Goal: Transaction & Acquisition: Download file/media

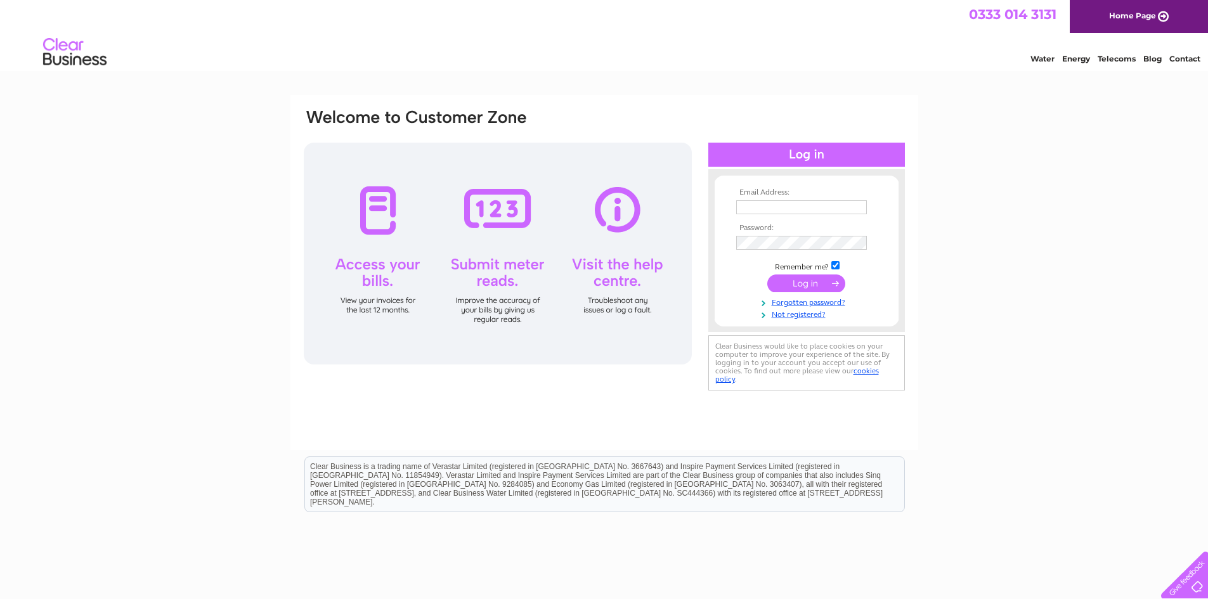
type input "gaygreig@gmail.com"
click at [801, 281] on input "submit" at bounding box center [807, 284] width 78 height 18
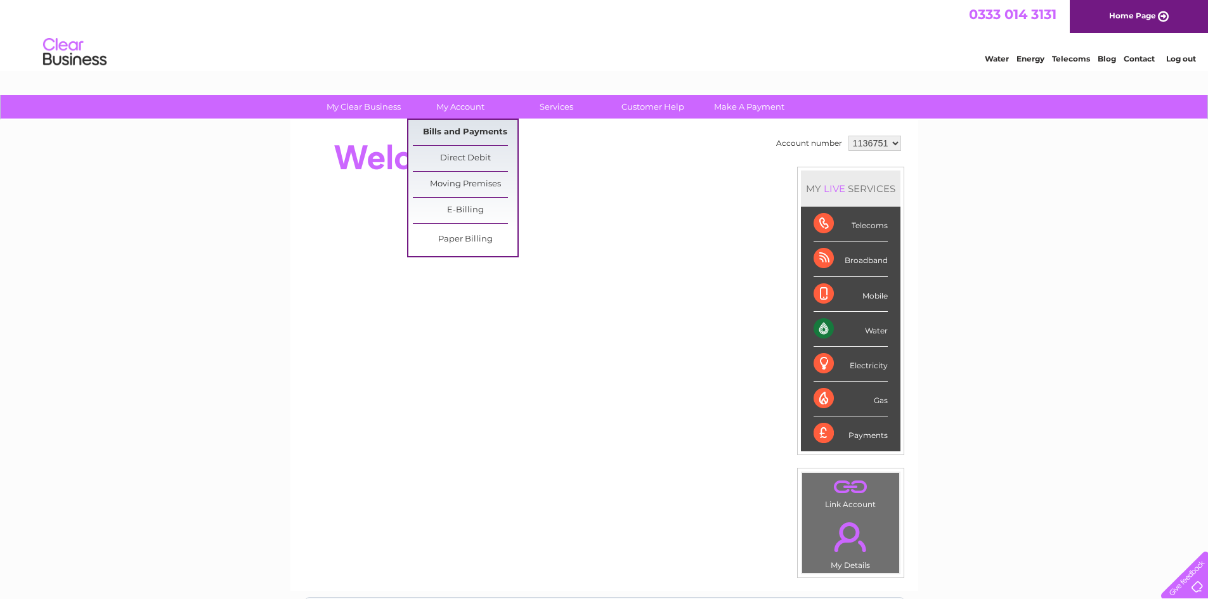
click at [454, 122] on link "Bills and Payments" at bounding box center [465, 132] width 105 height 25
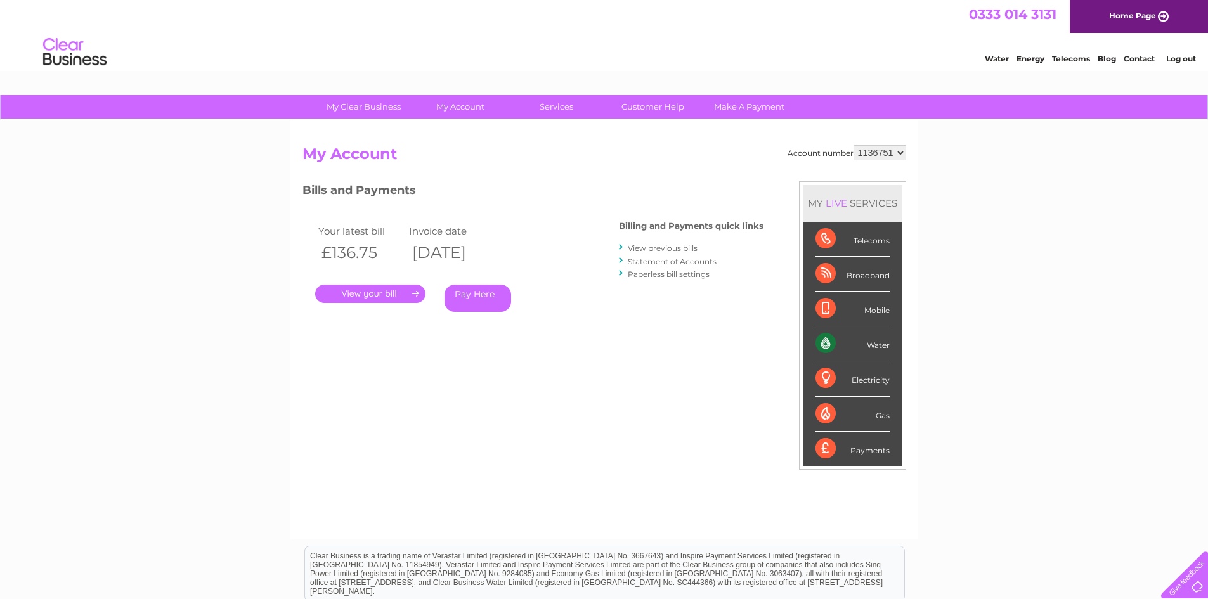
click at [368, 289] on link "." at bounding box center [370, 294] width 110 height 18
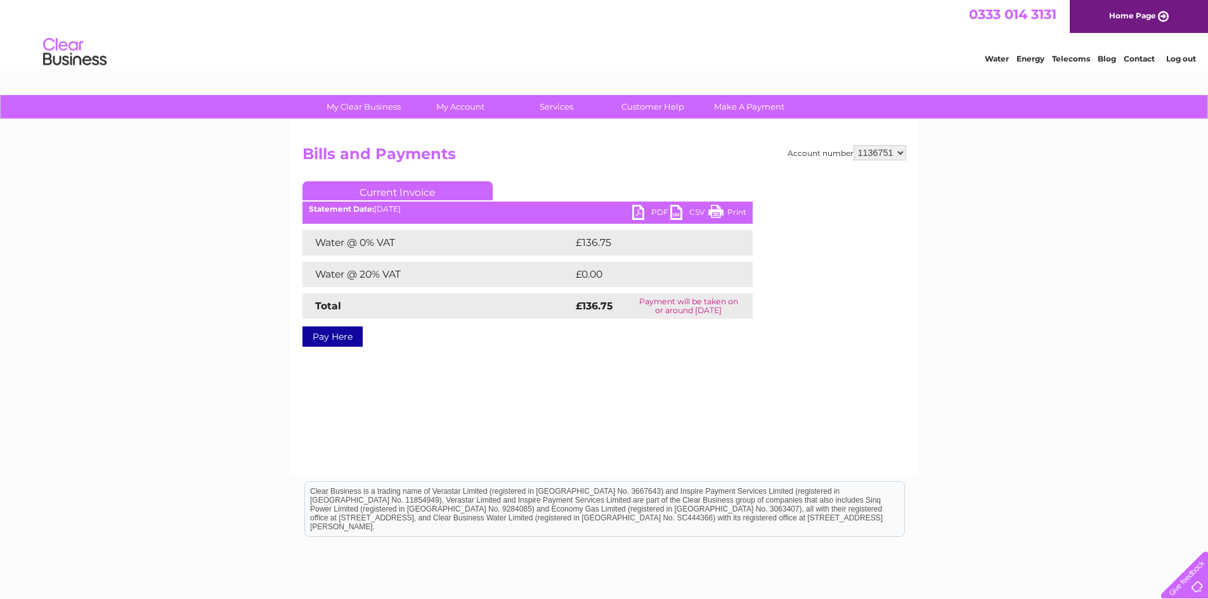
click at [648, 206] on link "PDF" at bounding box center [651, 214] width 38 height 18
click at [645, 207] on link "PDF" at bounding box center [651, 214] width 38 height 18
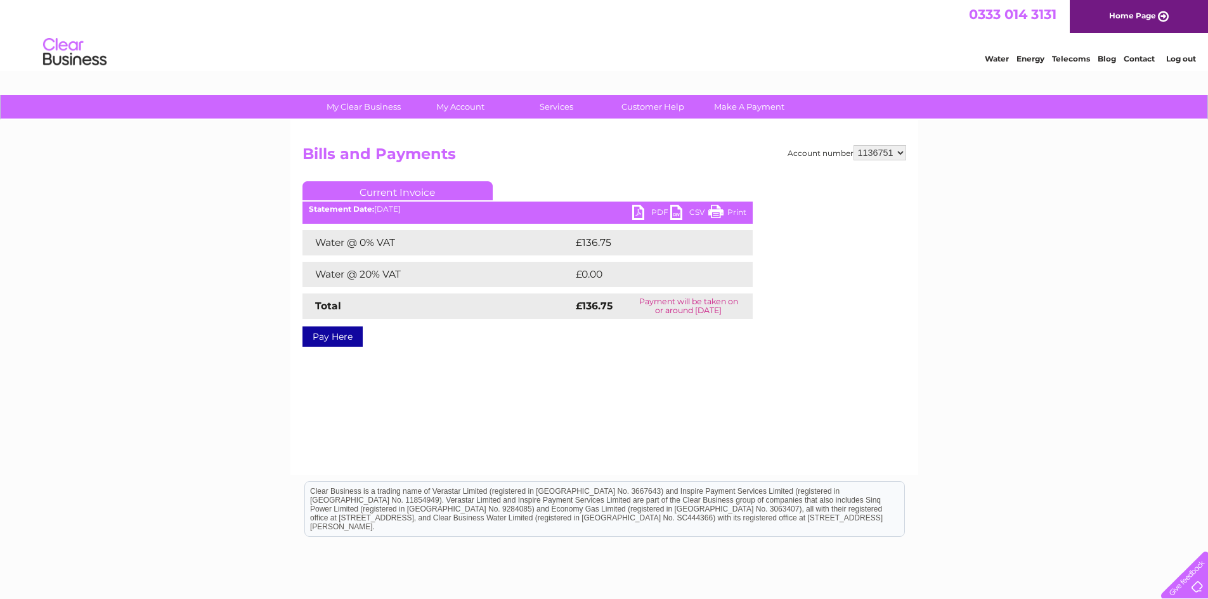
click at [645, 207] on link "PDF" at bounding box center [651, 214] width 38 height 18
